Goal: Navigation & Orientation: Find specific page/section

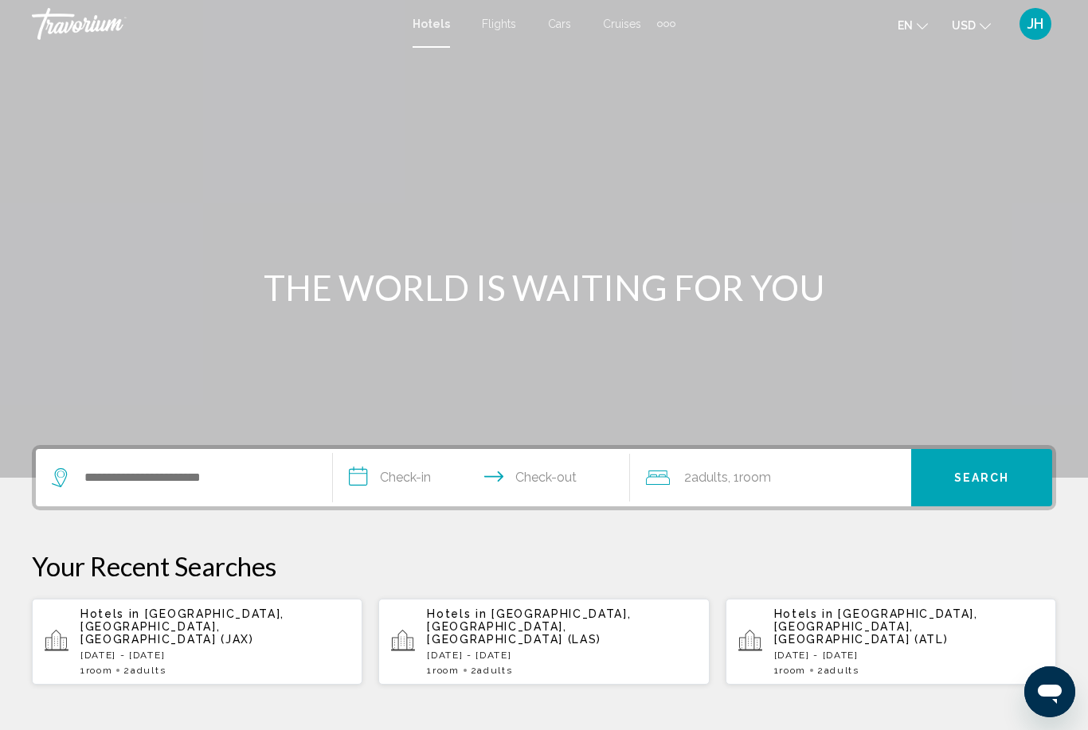
click at [1027, 26] on span "JH" at bounding box center [1035, 24] width 16 height 16
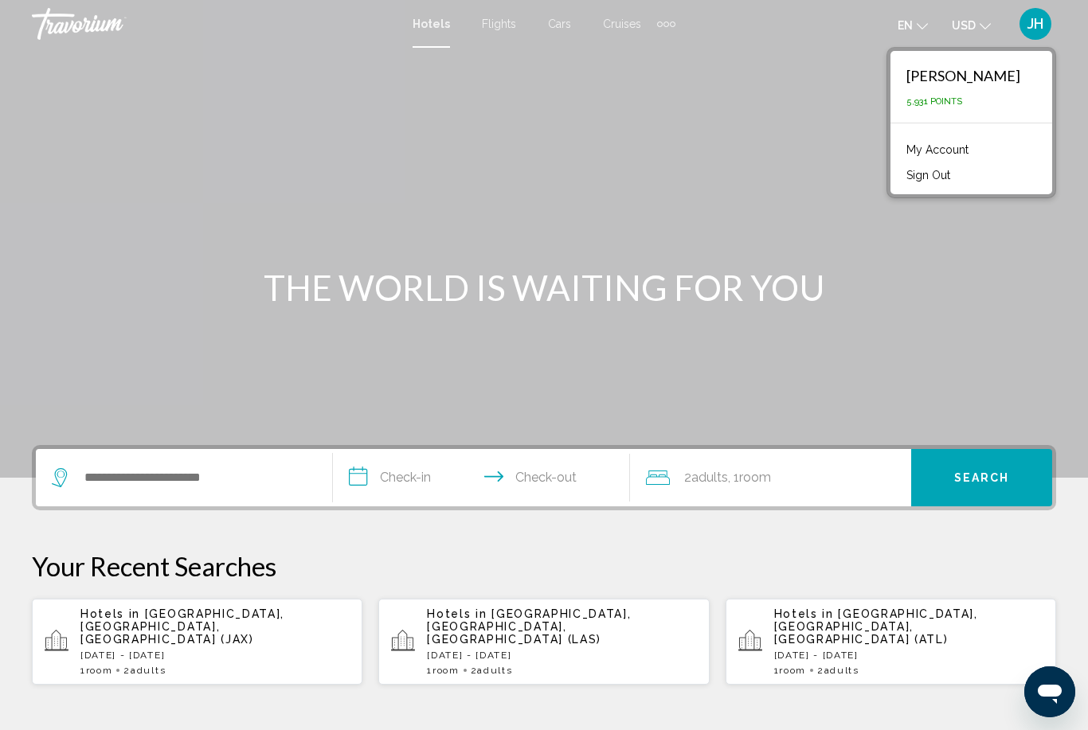
click at [965, 150] on link "My Account" at bounding box center [937, 149] width 78 height 21
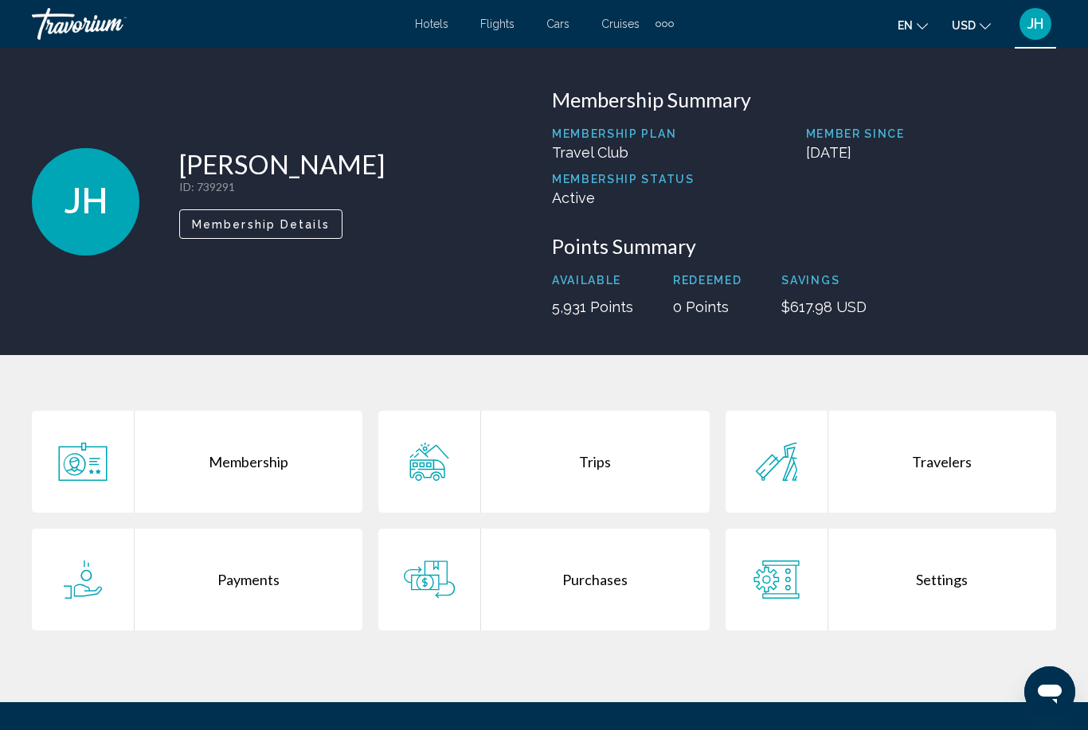
click at [590, 578] on div "Purchases" at bounding box center [595, 580] width 228 height 102
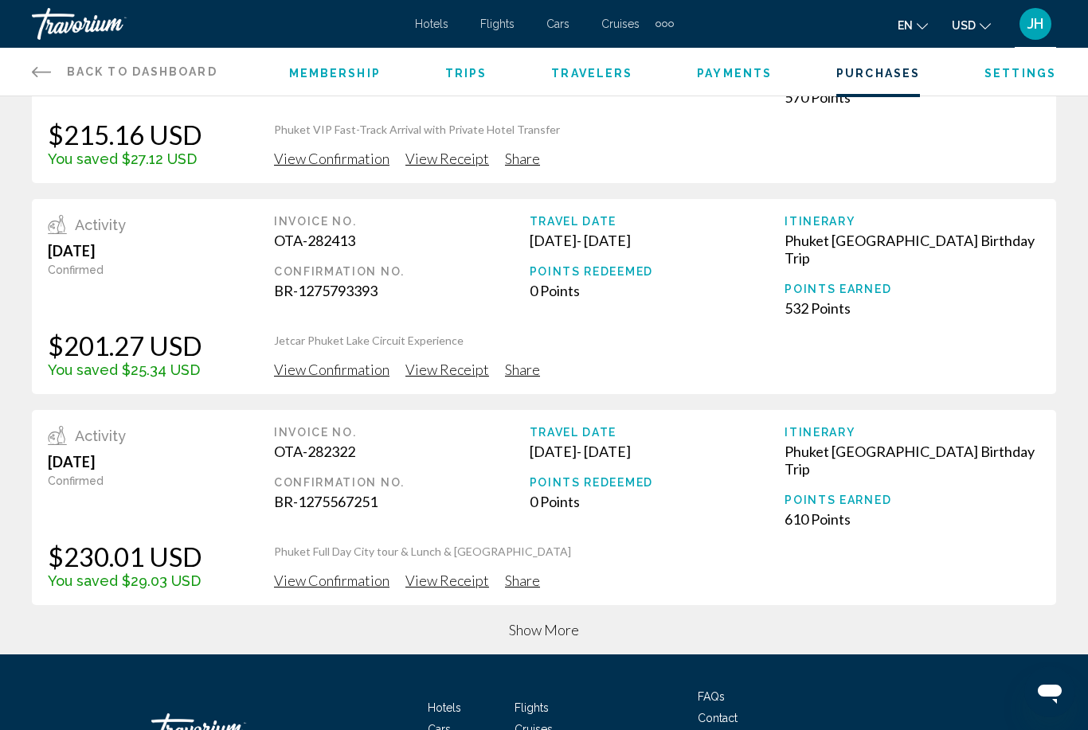
scroll to position [527, 0]
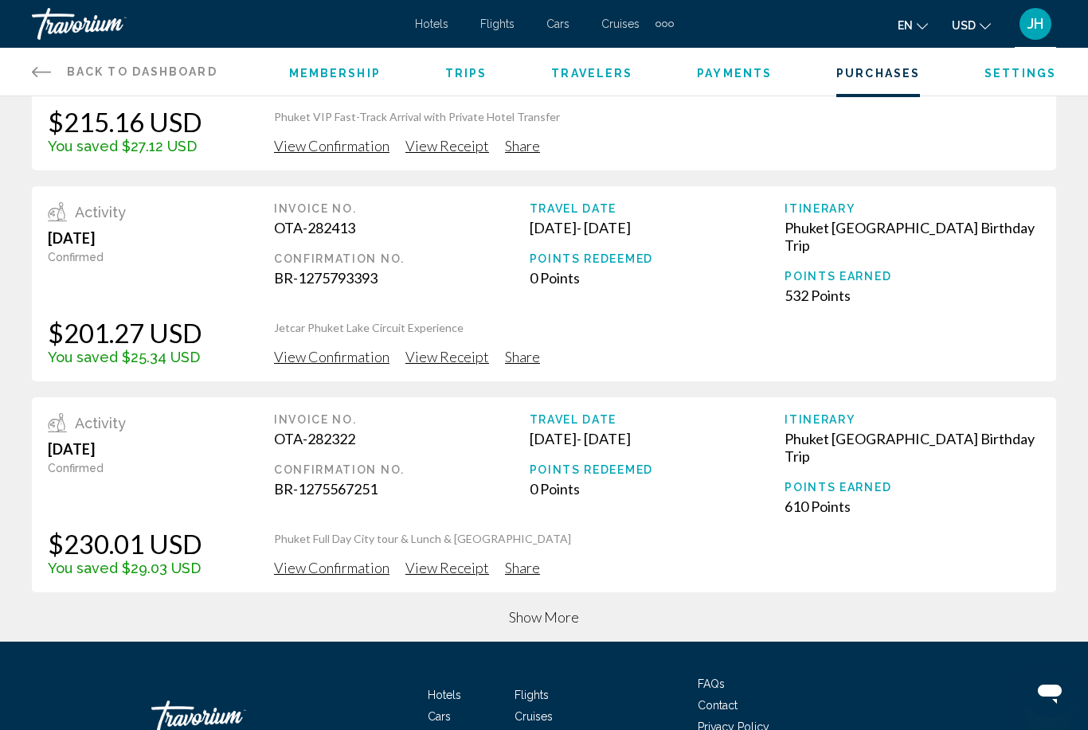
click at [705, 678] on span "FAQs" at bounding box center [710, 684] width 27 height 13
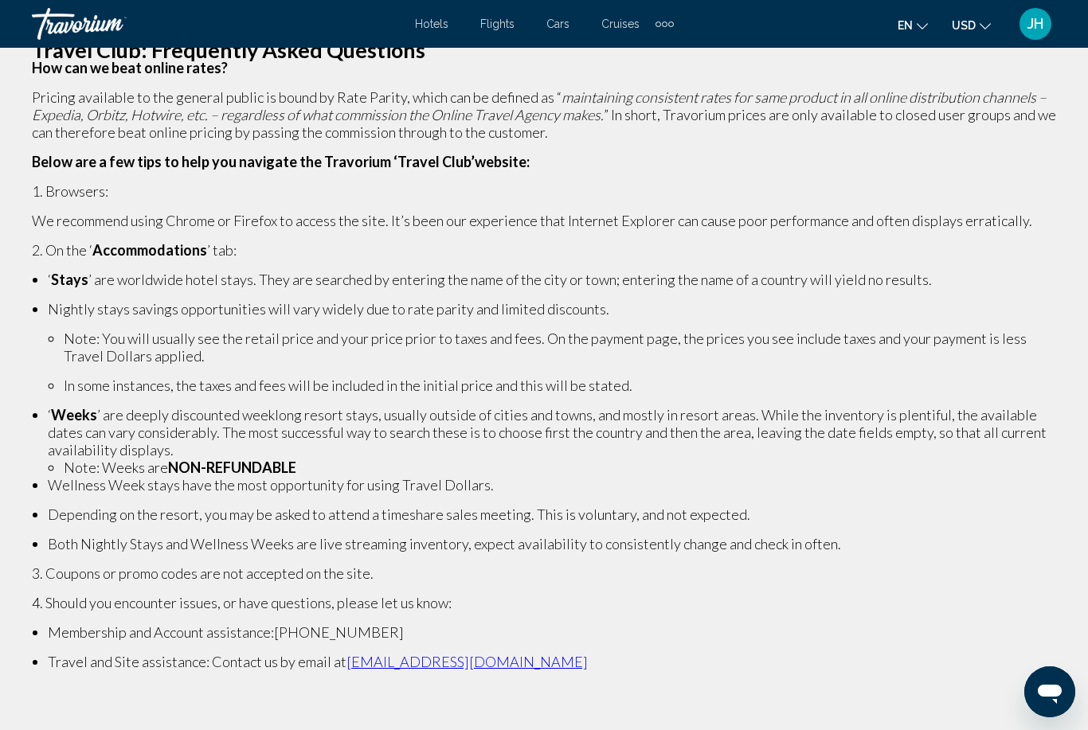
scroll to position [51, 0]
